Goal: Register for event/course

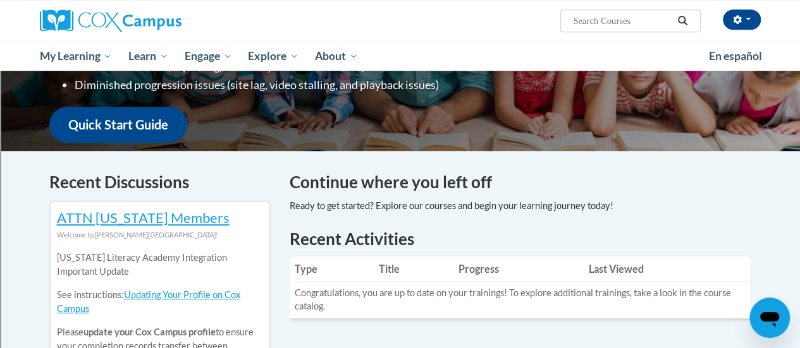
scroll to position [293, 0]
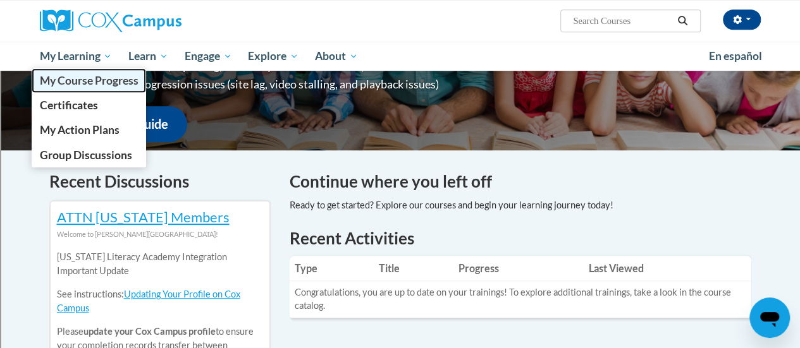
click at [103, 77] on span "My Course Progress" at bounding box center [88, 80] width 99 height 13
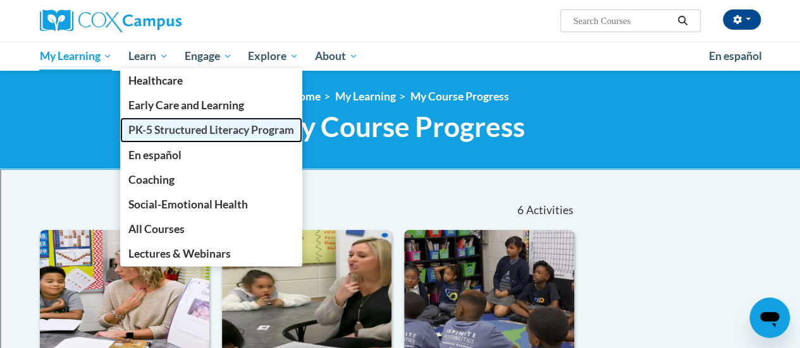
click at [177, 126] on span "PK-5 Structured Literacy Program" at bounding box center [211, 129] width 166 height 13
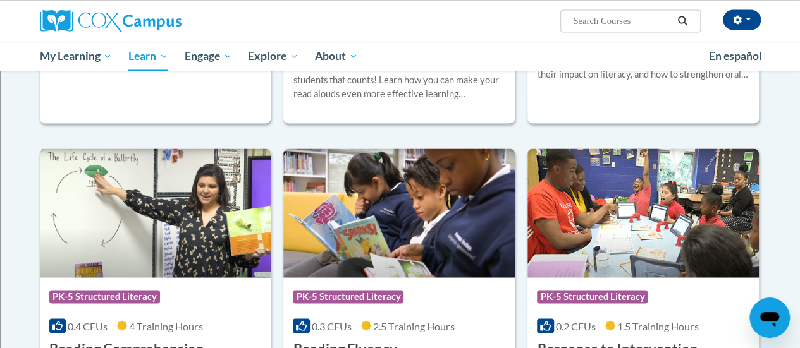
scroll to position [1090, 0]
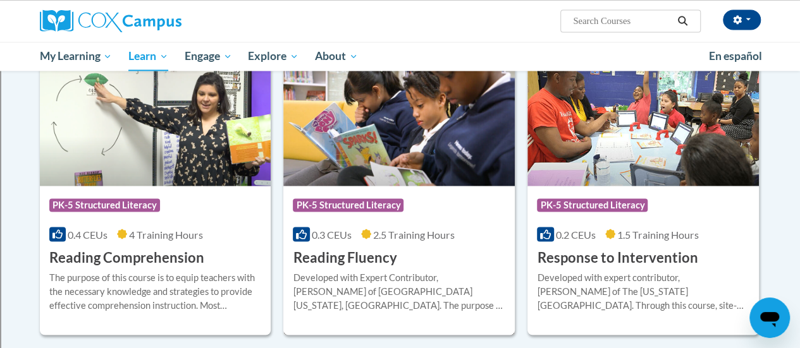
click at [398, 174] on img at bounding box center [398, 121] width 231 height 129
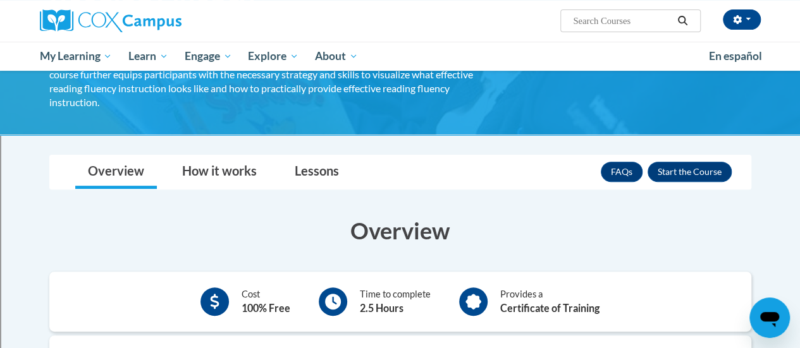
scroll to position [143, 0]
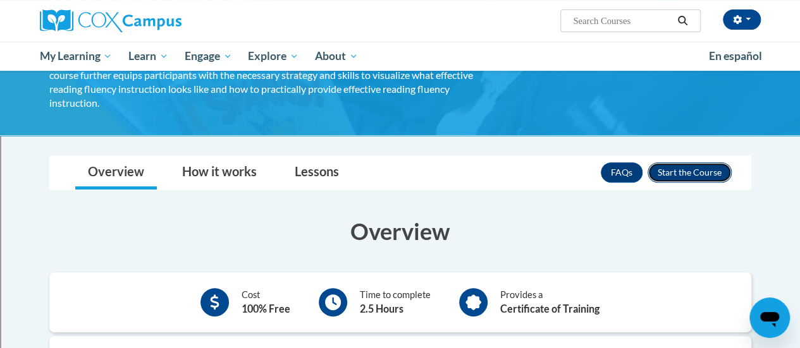
click at [692, 163] on button "Enroll" at bounding box center [689, 172] width 84 height 20
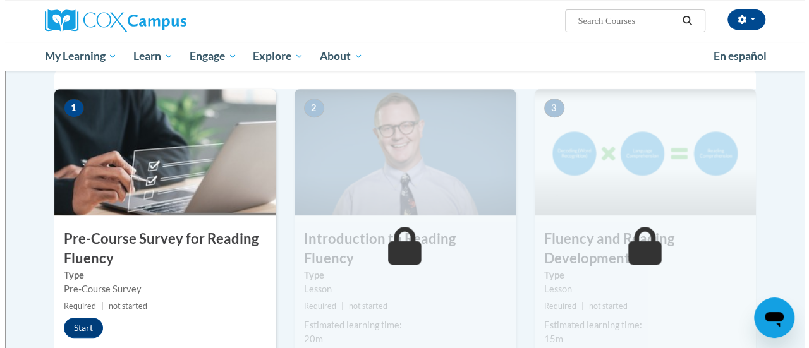
scroll to position [288, 0]
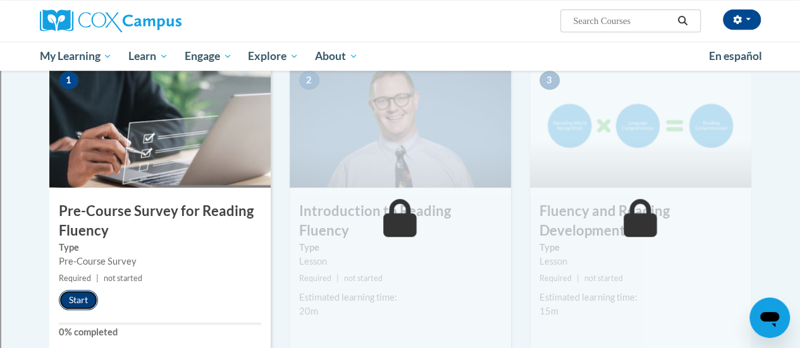
click at [77, 306] on button "Start" at bounding box center [78, 300] width 39 height 20
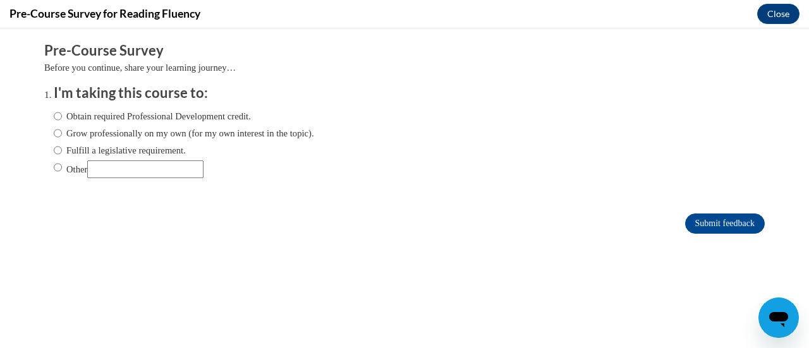
scroll to position [0, 0]
click at [77, 306] on div "Comments Pre-Course Survey Before you continue, share your learning journey… I'…" at bounding box center [405, 175] width 740 height 295
click at [54, 151] on input "Fulfill a legislative requirement." at bounding box center [58, 150] width 8 height 14
radio input "true"
click at [693, 221] on input "Submit feedback" at bounding box center [725, 224] width 80 height 20
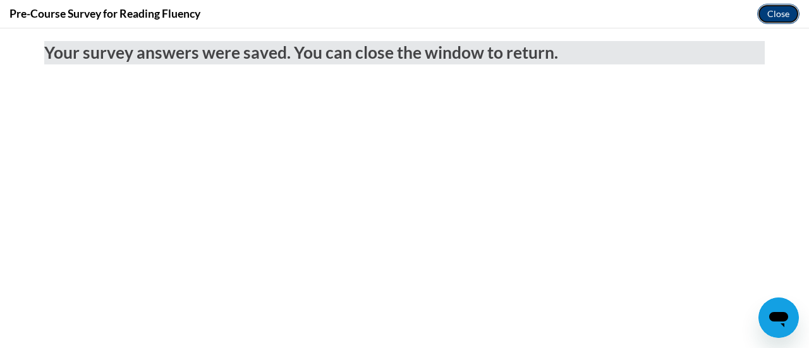
click at [780, 9] on button "Close" at bounding box center [778, 14] width 42 height 20
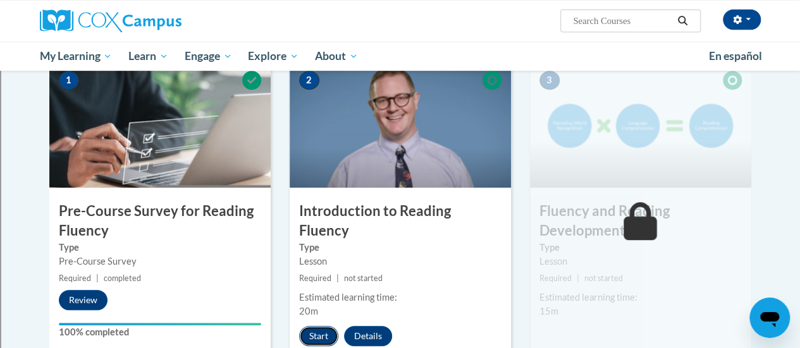
click at [315, 326] on button "Start" at bounding box center [318, 336] width 39 height 20
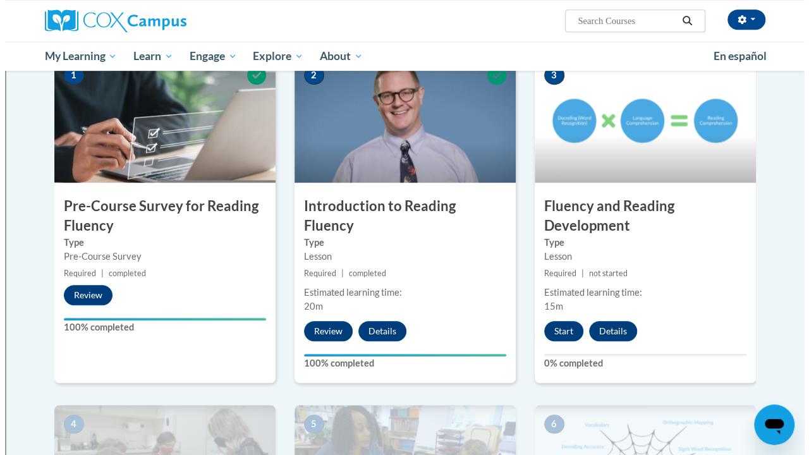
scroll to position [295, 0]
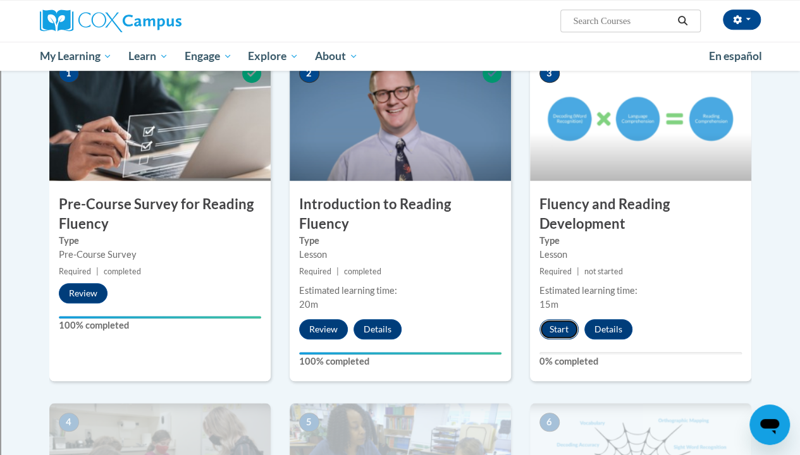
click at [556, 335] on button "Start" at bounding box center [558, 329] width 39 height 20
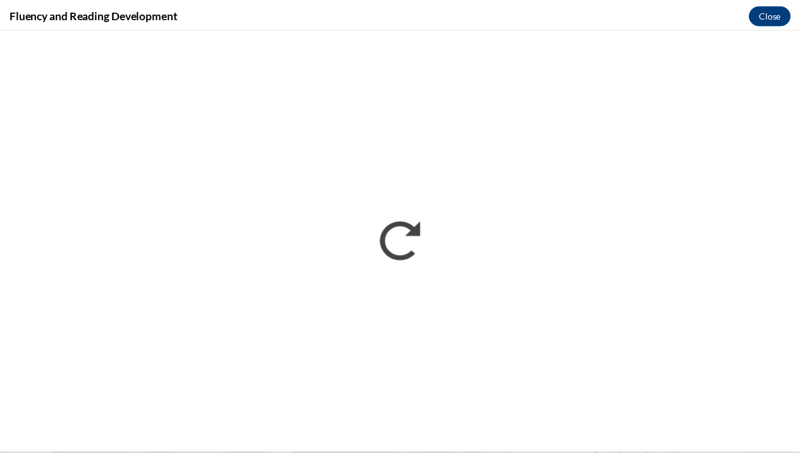
scroll to position [0, 0]
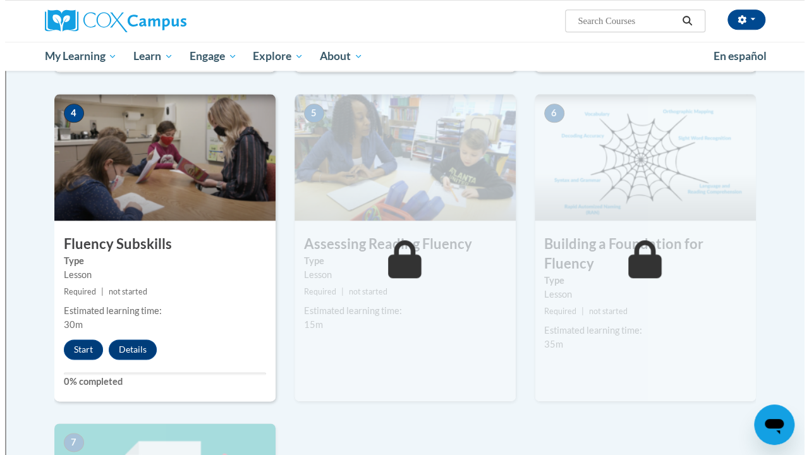
scroll to position [602, 0]
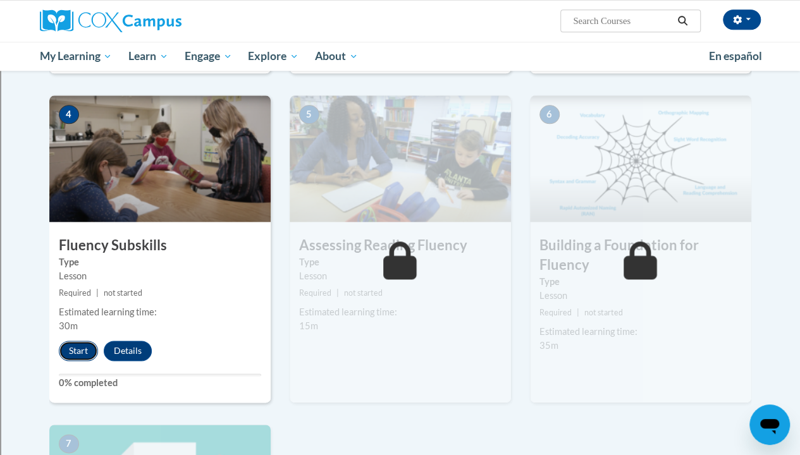
click at [76, 343] on button "Start" at bounding box center [78, 351] width 39 height 20
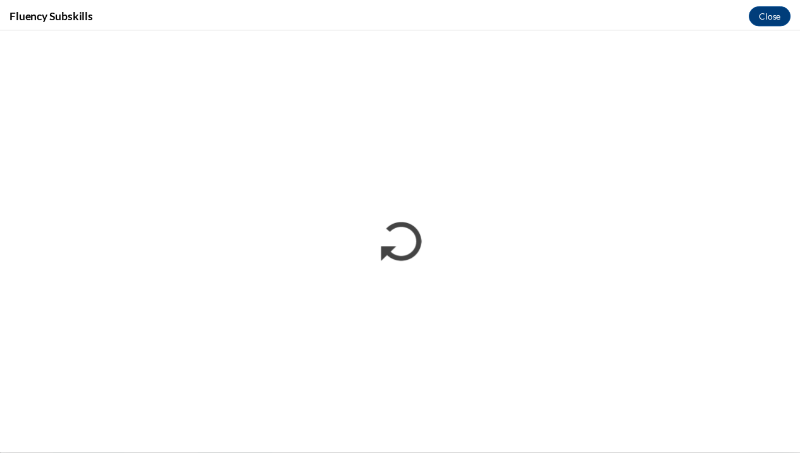
scroll to position [0, 0]
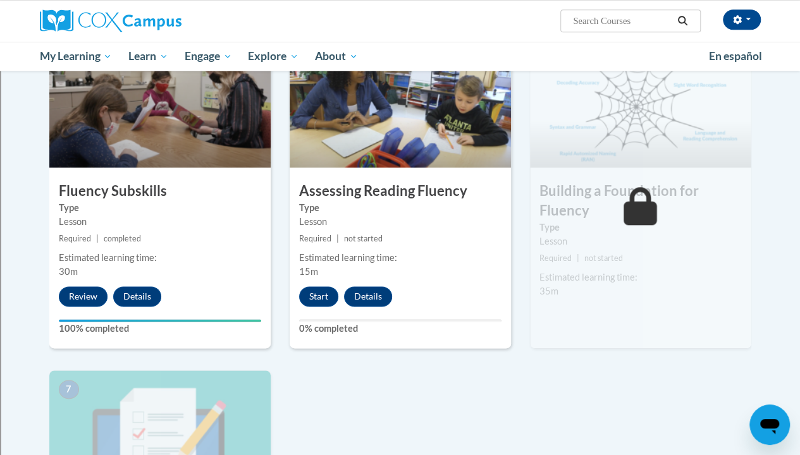
scroll to position [621, 0]
